Goal: Task Accomplishment & Management: Complete application form

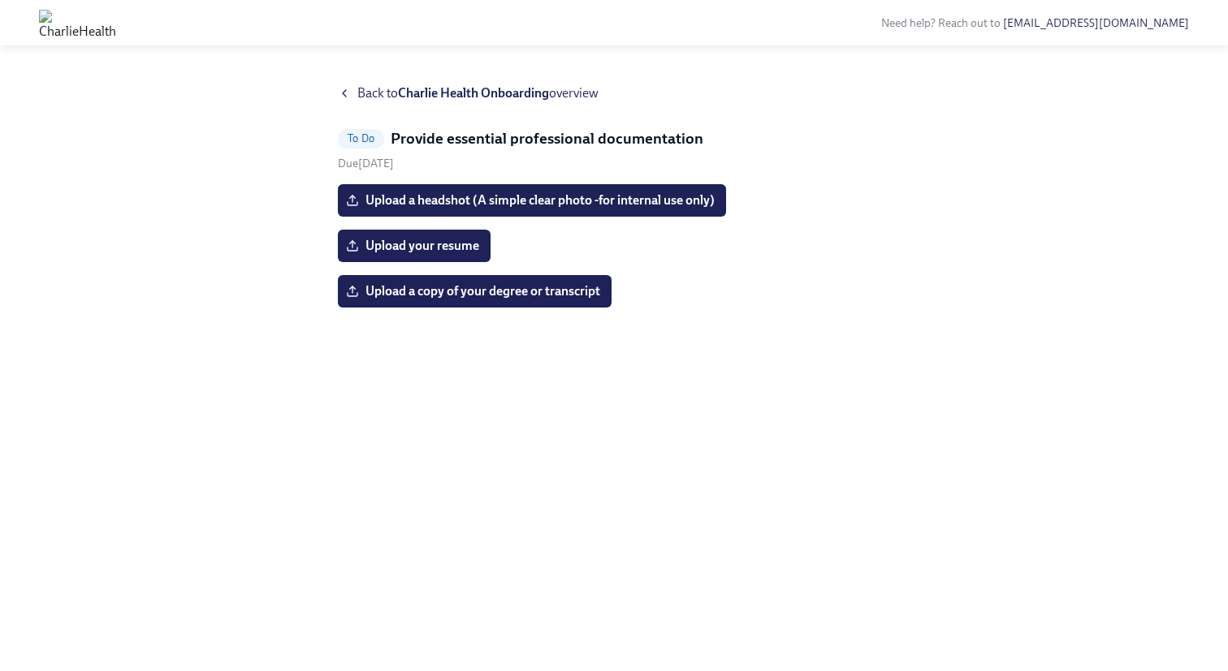
click at [354, 93] on div "Back to Charlie Health Onboarding overview" at bounding box center [614, 93] width 552 height 18
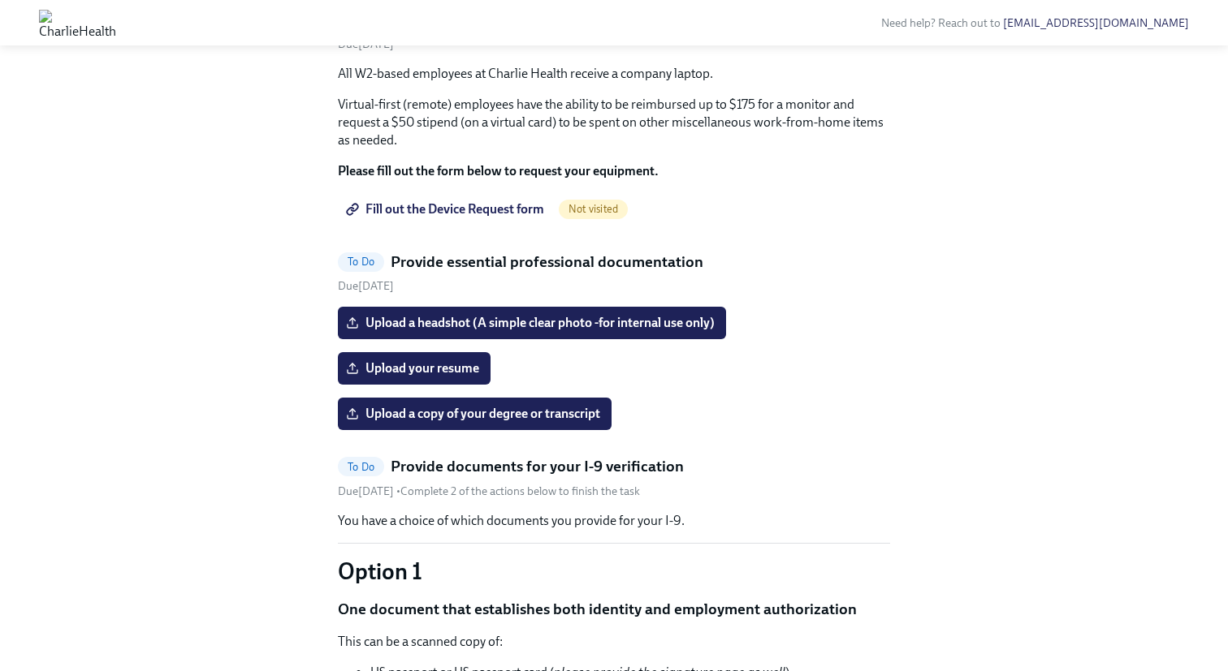
scroll to position [766, 0]
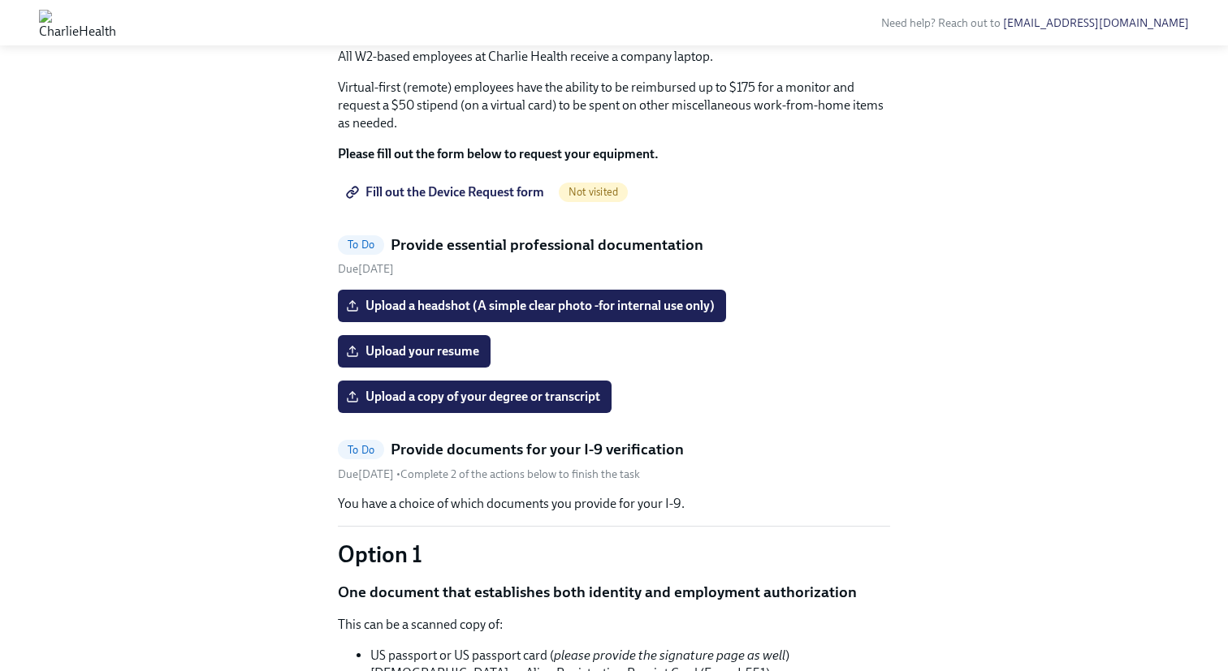
click at [496, 201] on span "Fill out the Device Request form" at bounding box center [446, 192] width 195 height 16
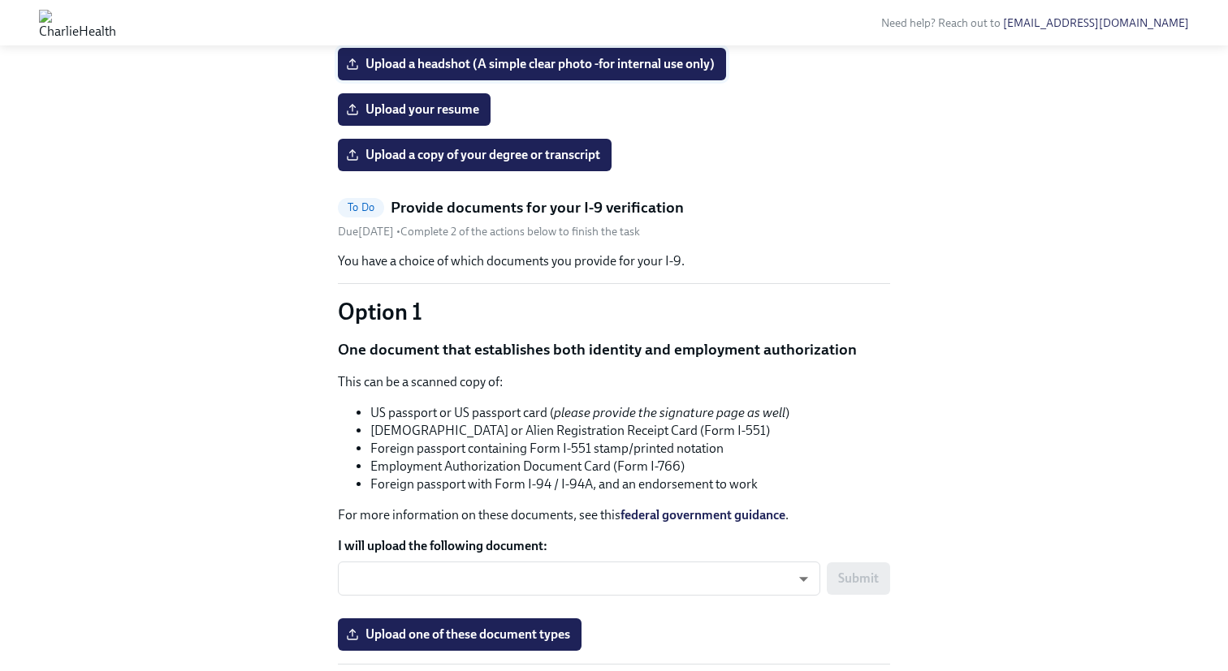
click at [675, 72] on span "Upload a headshot (A simple clear photo -for internal use only)" at bounding box center [531, 64] width 365 height 16
click at [0, 0] on input "Upload a headshot (A simple clear photo -for internal use only)" at bounding box center [0, 0] width 0 height 0
click at [434, 118] on span "Upload your resume" at bounding box center [414, 109] width 130 height 16
click at [0, 0] on input "Upload your resume" at bounding box center [0, 0] width 0 height 0
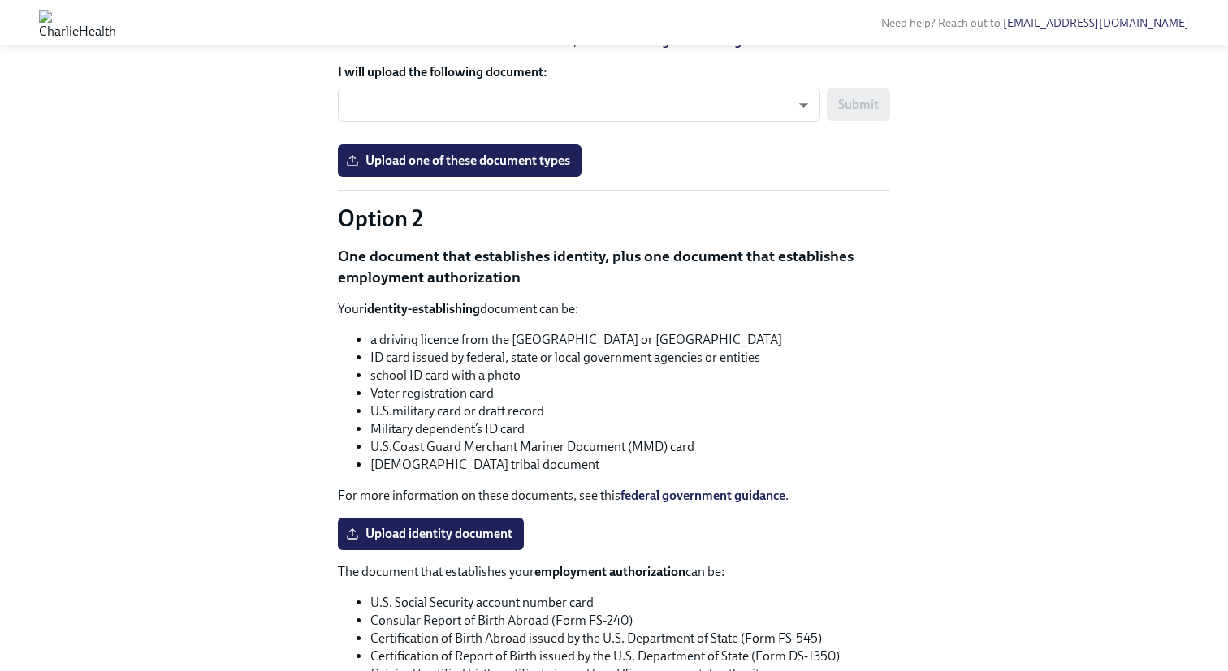
scroll to position [1241, 0]
click at [745, 371] on body "Need help? Reach out to [EMAIL_ADDRESS][DOMAIN_NAME] Hi [PERSON_NAME]! This is …" at bounding box center [614, 161] width 1228 height 2805
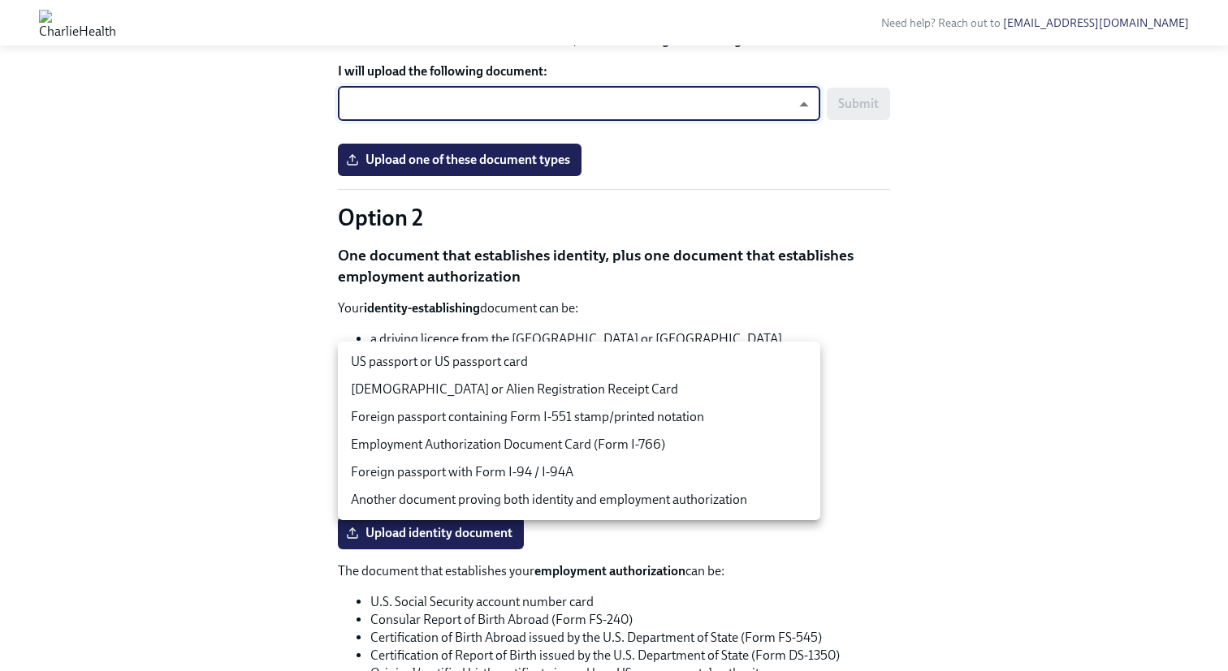
click at [998, 315] on div at bounding box center [614, 335] width 1228 height 671
click at [770, 355] on body "Need help? Reach out to [EMAIL_ADDRESS][DOMAIN_NAME] Hi [PERSON_NAME]! This is …" at bounding box center [614, 161] width 1228 height 2805
click at [661, 363] on li "US passport or US passport card" at bounding box center [579, 362] width 482 height 28
type input "tm035QtdH"
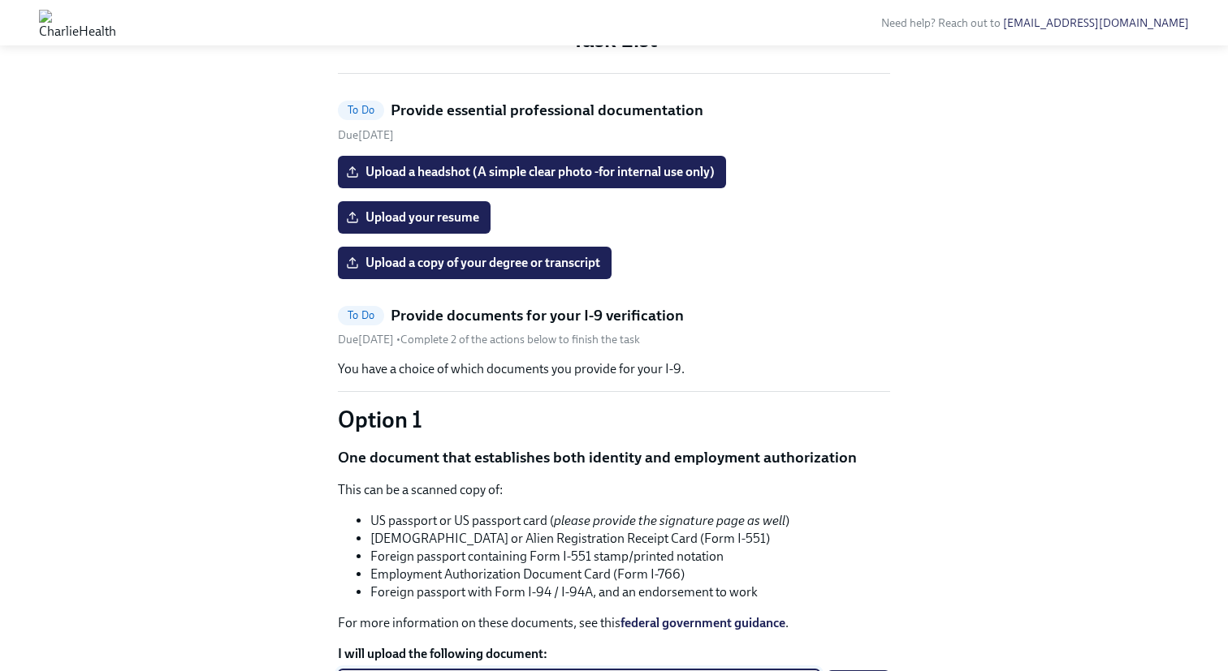
scroll to position [663, 0]
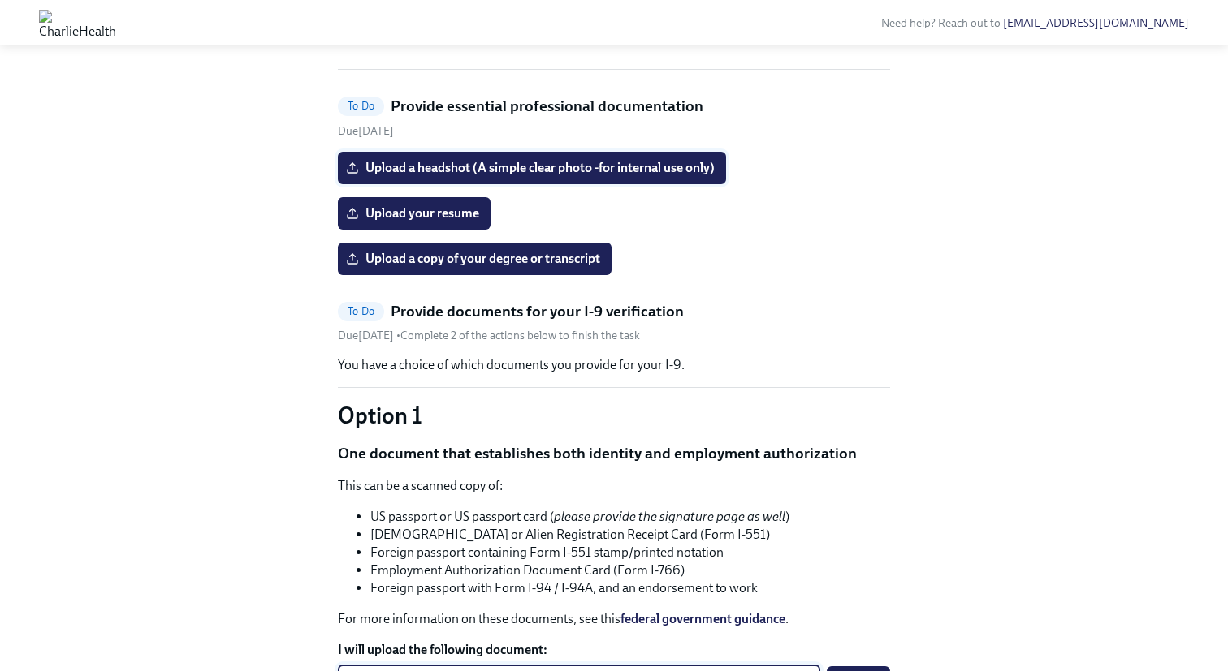
click at [682, 176] on span "Upload a headshot (A simple clear photo -for internal use only)" at bounding box center [531, 168] width 365 height 16
click at [0, 0] on input "Upload a headshot (A simple clear photo -for internal use only)" at bounding box center [0, 0] width 0 height 0
click at [659, 176] on span "Upload a headshot (A simple clear photo -for internal use only)" at bounding box center [531, 168] width 365 height 16
click at [0, 0] on input "Upload a headshot (A simple clear photo -for internal use only)" at bounding box center [0, 0] width 0 height 0
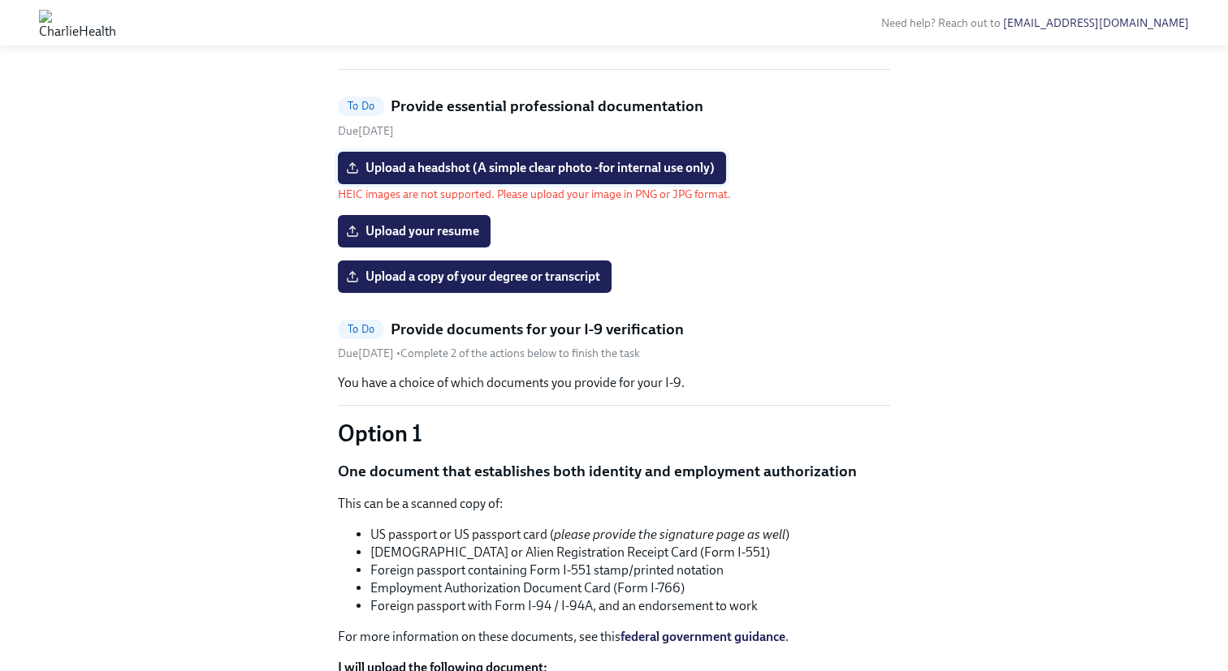
click at [497, 176] on span "Upload a headshot (A simple clear photo -for internal use only)" at bounding box center [531, 168] width 365 height 16
click at [0, 0] on input "Upload a headshot (A simple clear photo -for internal use only)" at bounding box center [0, 0] width 0 height 0
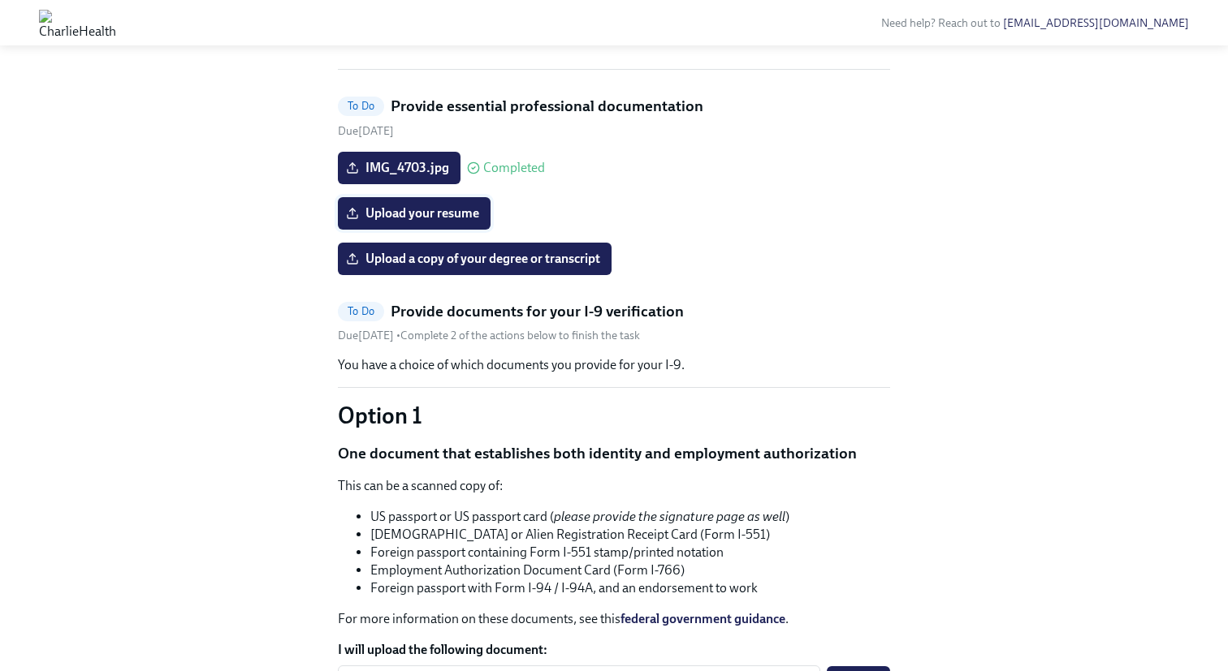
click at [458, 222] on span "Upload your resume" at bounding box center [414, 213] width 130 height 16
click at [0, 0] on input "Upload your resume" at bounding box center [0, 0] width 0 height 0
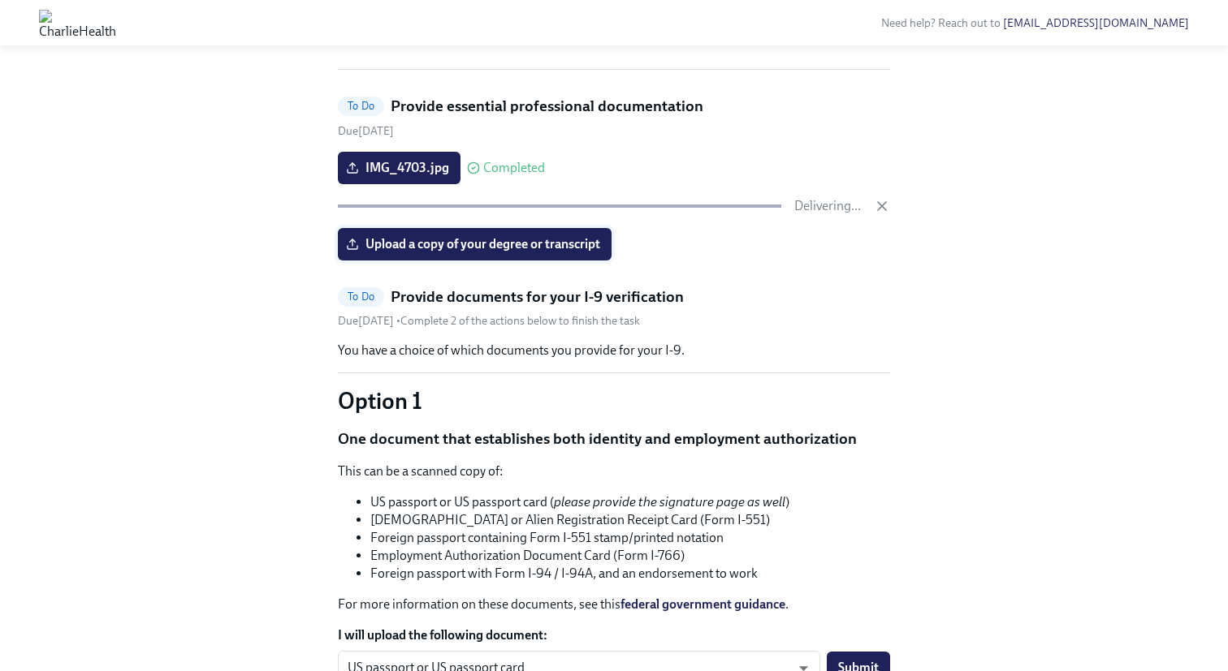
click at [568, 252] on span "Upload a copy of your degree or transcript" at bounding box center [474, 244] width 251 height 16
click at [0, 0] on input "Upload a copy of your degree or transcript" at bounding box center [0, 0] width 0 height 0
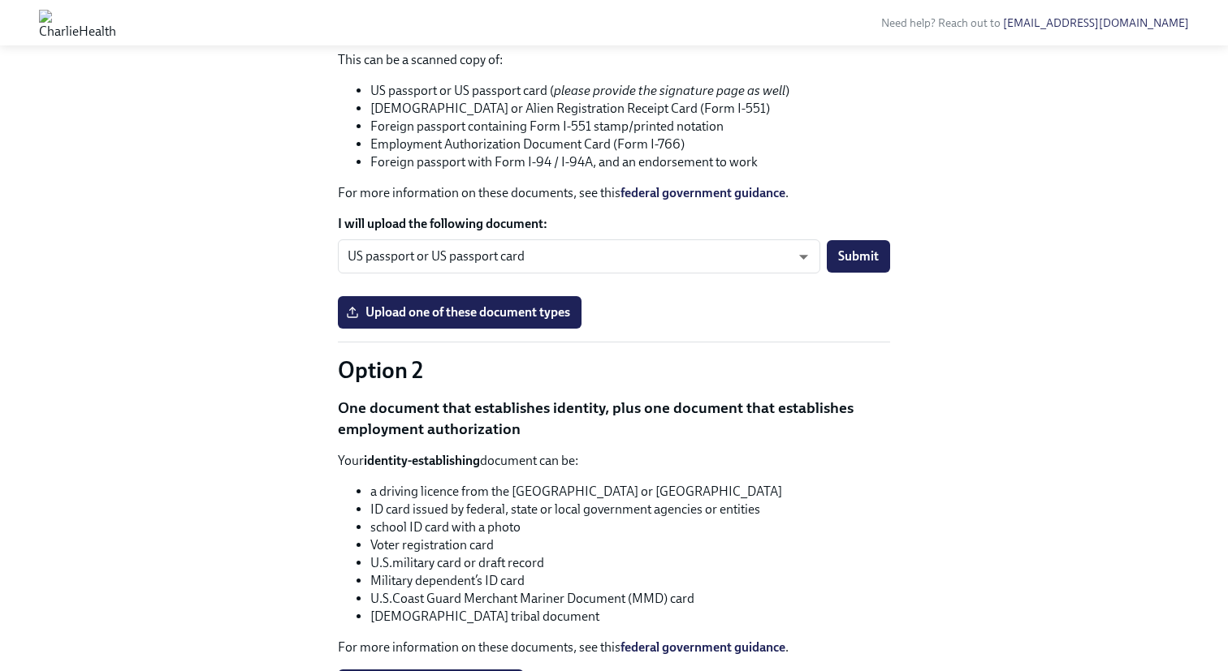
scroll to position [1115, 0]
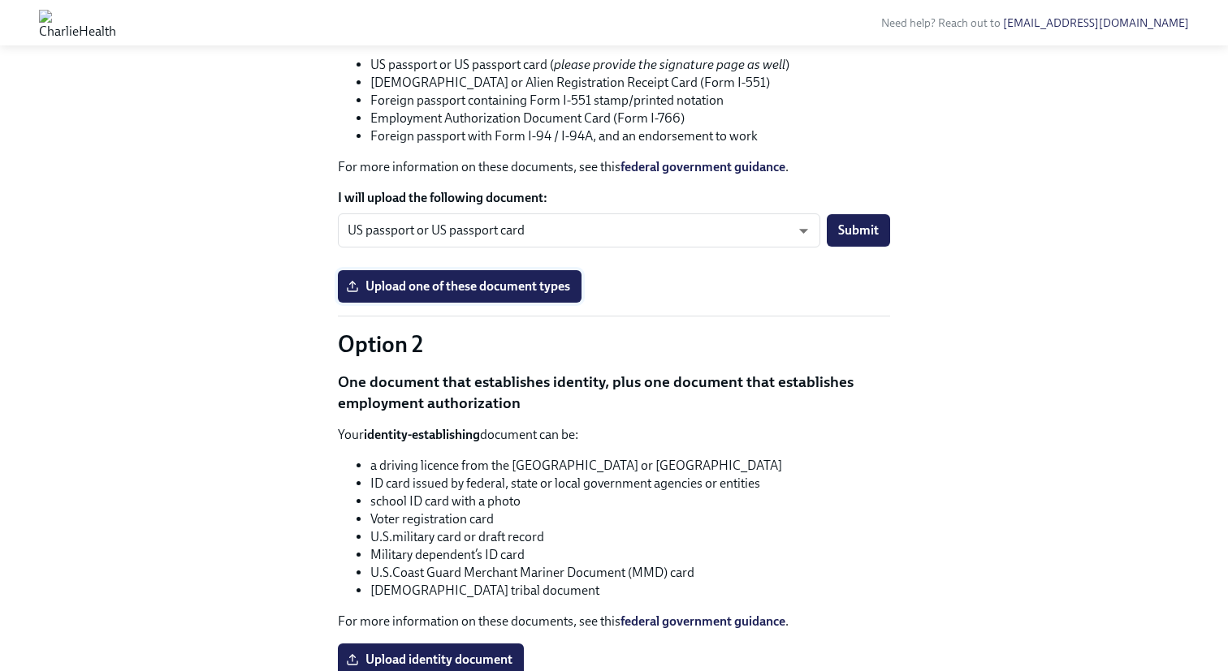
click at [499, 295] on span "Upload one of these document types" at bounding box center [459, 286] width 221 height 16
click at [0, 0] on input "Upload one of these document types" at bounding box center [0, 0] width 0 height 0
click at [493, 295] on span "Upload one of these document types" at bounding box center [459, 286] width 221 height 16
click at [0, 0] on input "Upload one of these document types" at bounding box center [0, 0] width 0 height 0
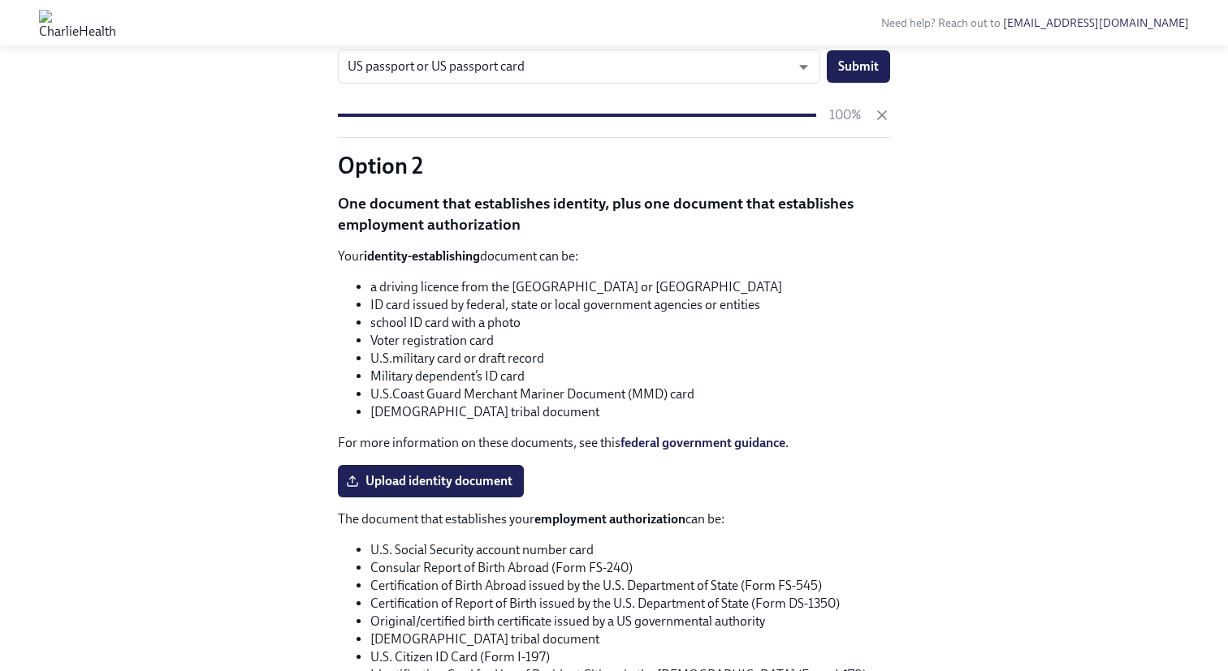
scroll to position [1264, 0]
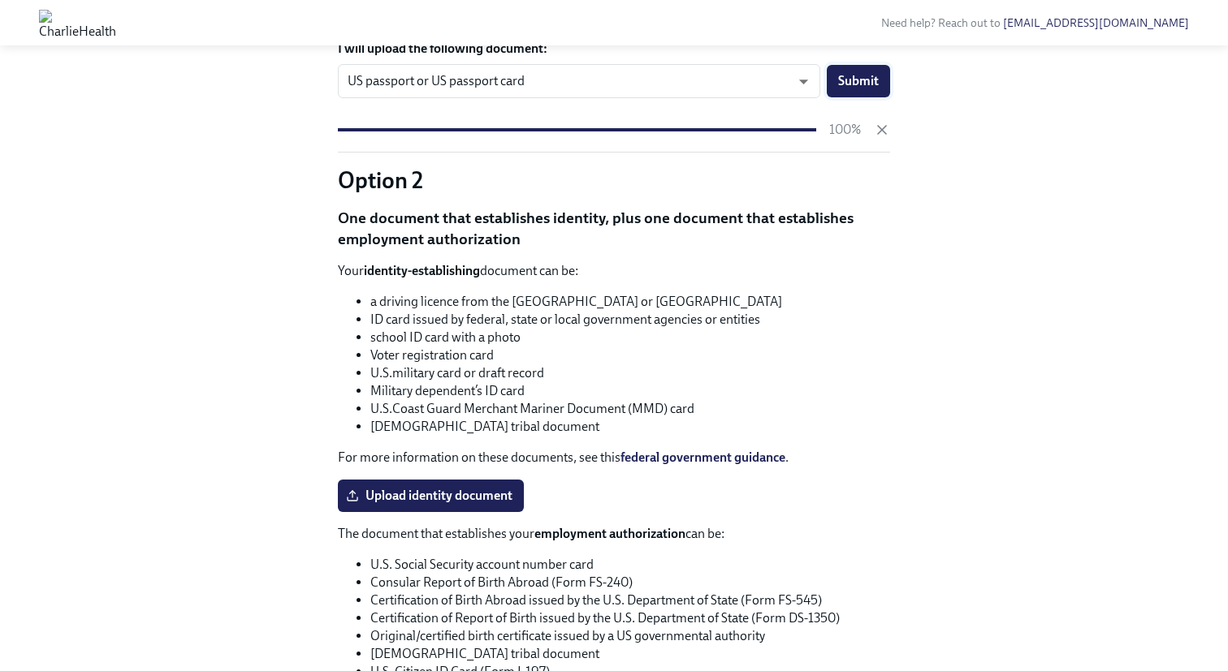
click at [861, 97] on button "Submit" at bounding box center [858, 81] width 63 height 32
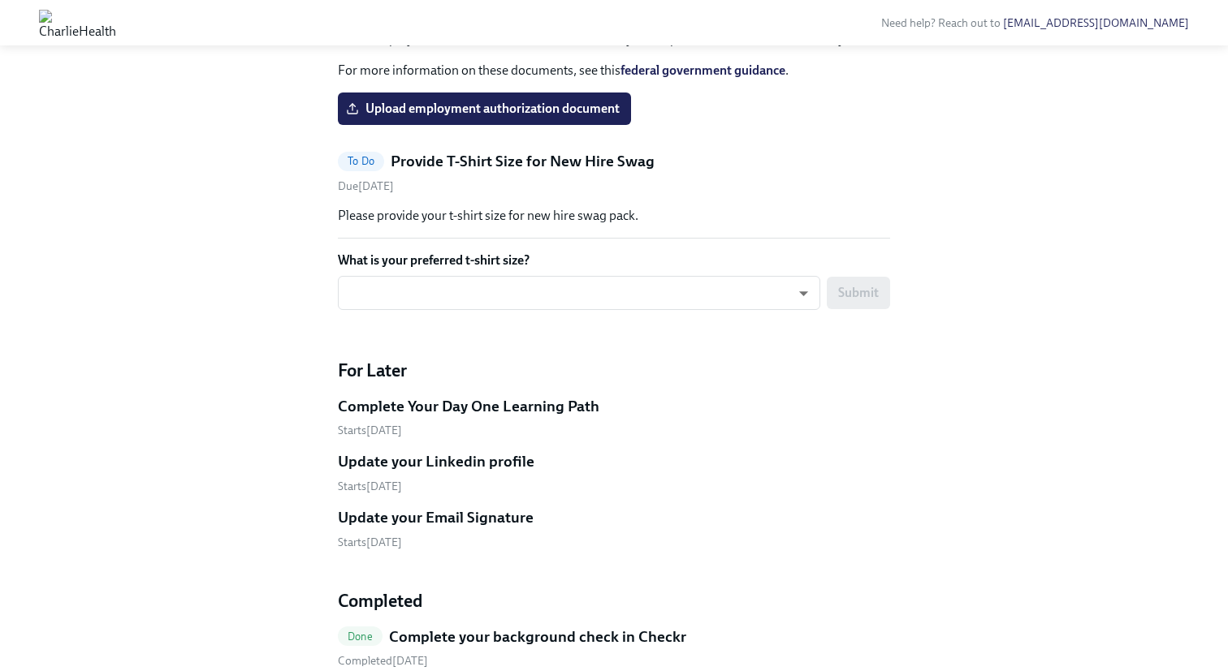
scroll to position [1960, 0]
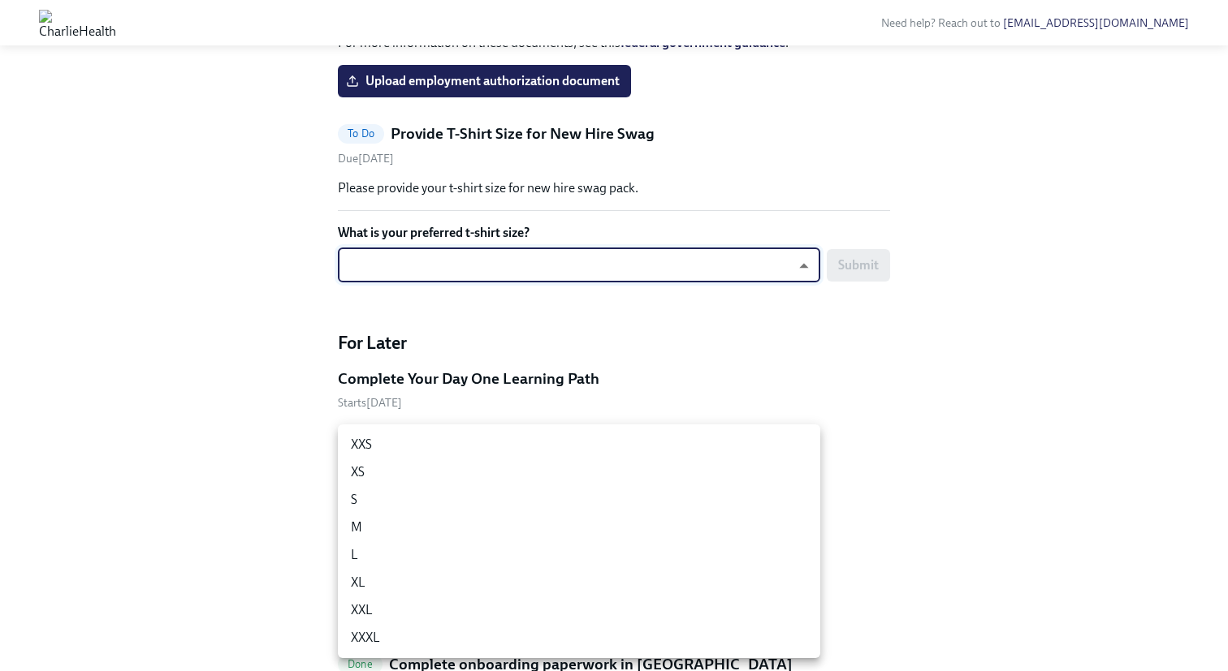
click at [469, 520] on li "M" at bounding box center [579, 528] width 482 height 28
type input "UEGyU4SCa"
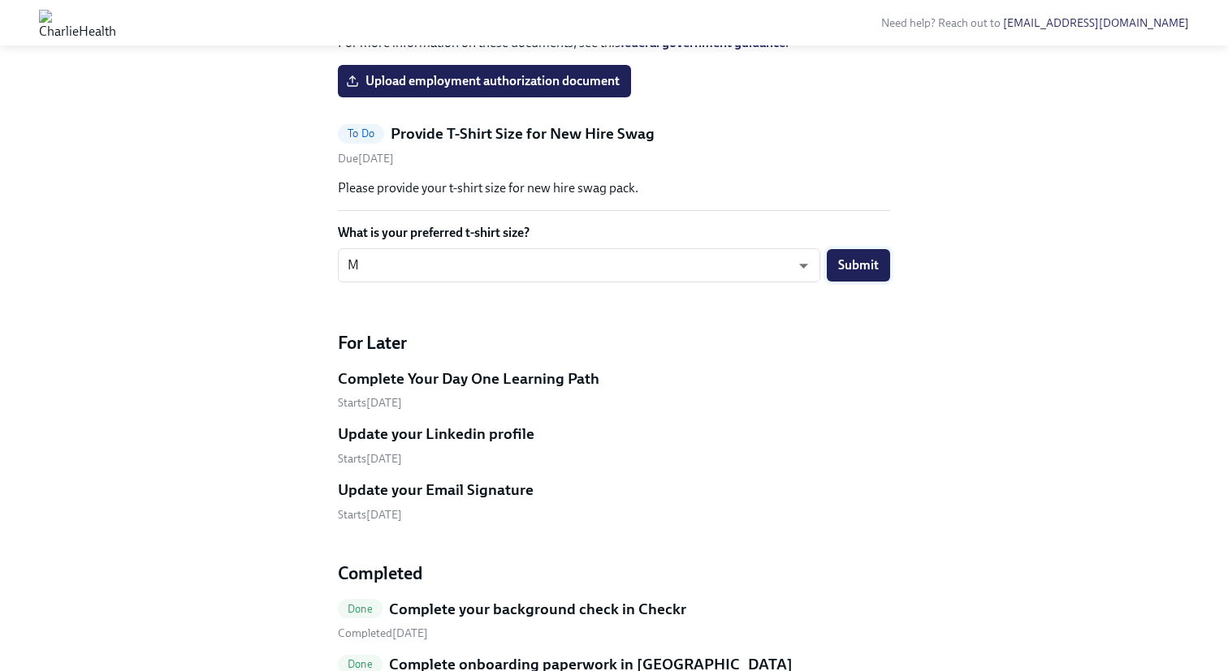
click at [863, 274] on span "Submit" at bounding box center [858, 265] width 41 height 16
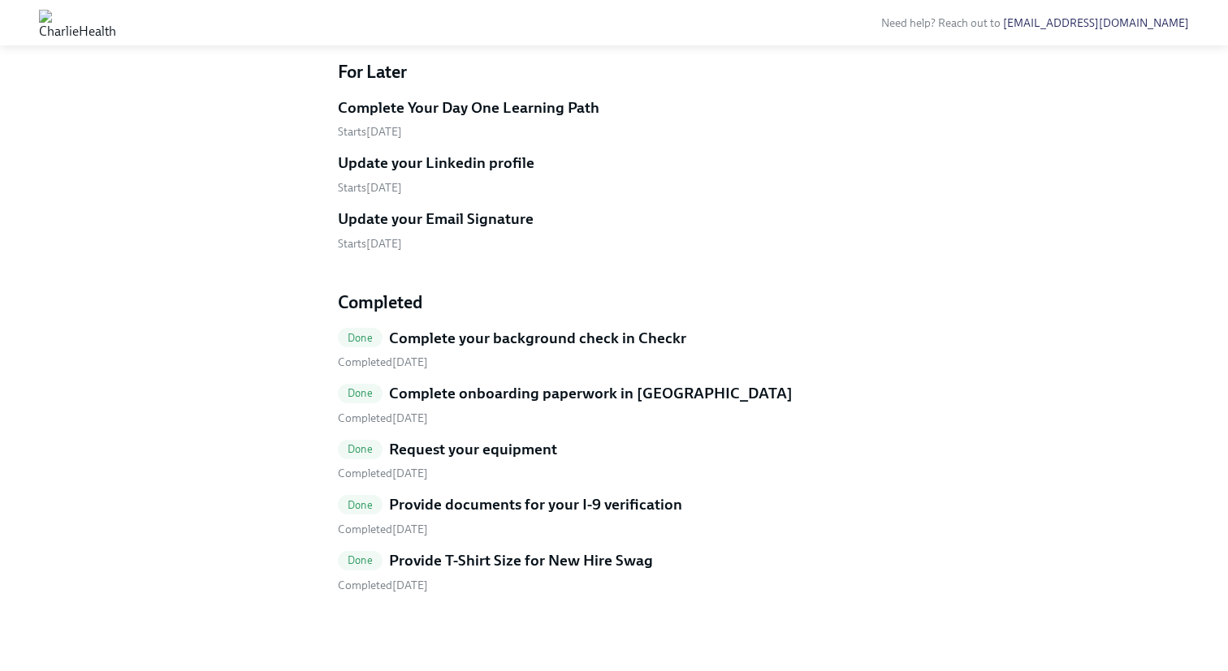
scroll to position [1029, 0]
